Goal: Task Accomplishment & Management: Use online tool/utility

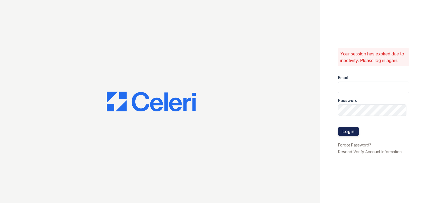
type input "[EMAIL_ADDRESS][DOMAIN_NAME]"
click at [347, 134] on button "Login" at bounding box center [348, 131] width 21 height 9
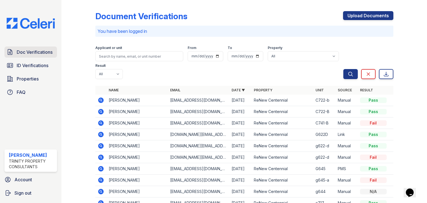
click at [40, 53] on span "Doc Verifications" at bounding box center [35, 52] width 36 height 7
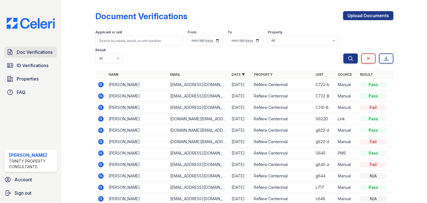
click at [39, 53] on span "Doc Verifications" at bounding box center [35, 52] width 36 height 7
